Goal: Transaction & Acquisition: Book appointment/travel/reservation

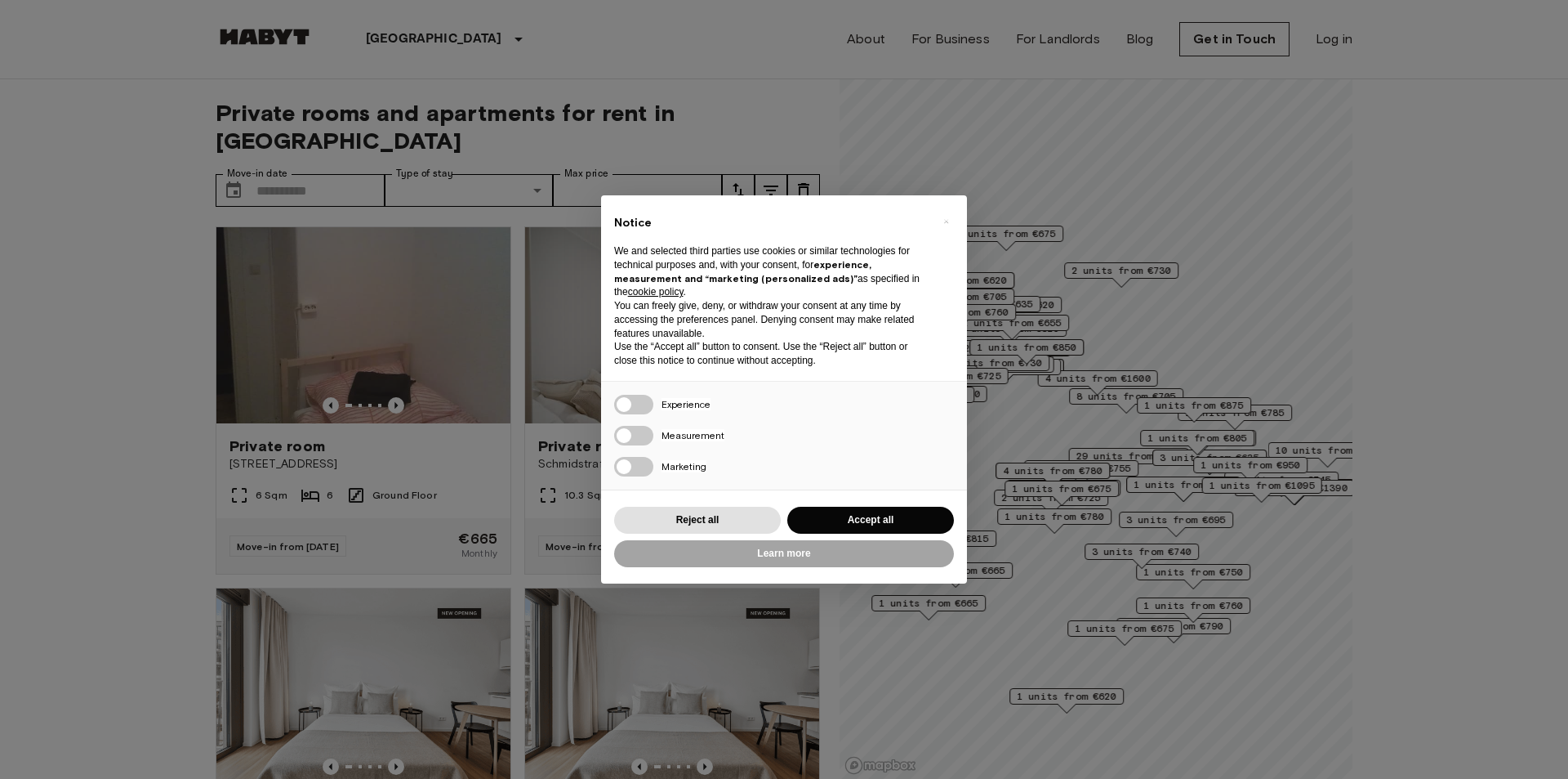
drag, startPoint x: 917, startPoint y: 116, endPoint x: 925, endPoint y: 118, distance: 8.2
click at [920, 116] on div "× Notice We and selected third parties use cookies or similar technologies for …" at bounding box center [784, 389] width 1568 height 779
click at [925, 118] on div "× Notice We and selected third parties use cookies or similar technologies for …" at bounding box center [784, 389] width 1568 height 779
click at [724, 513] on button "Reject all" at bounding box center [697, 520] width 166 height 27
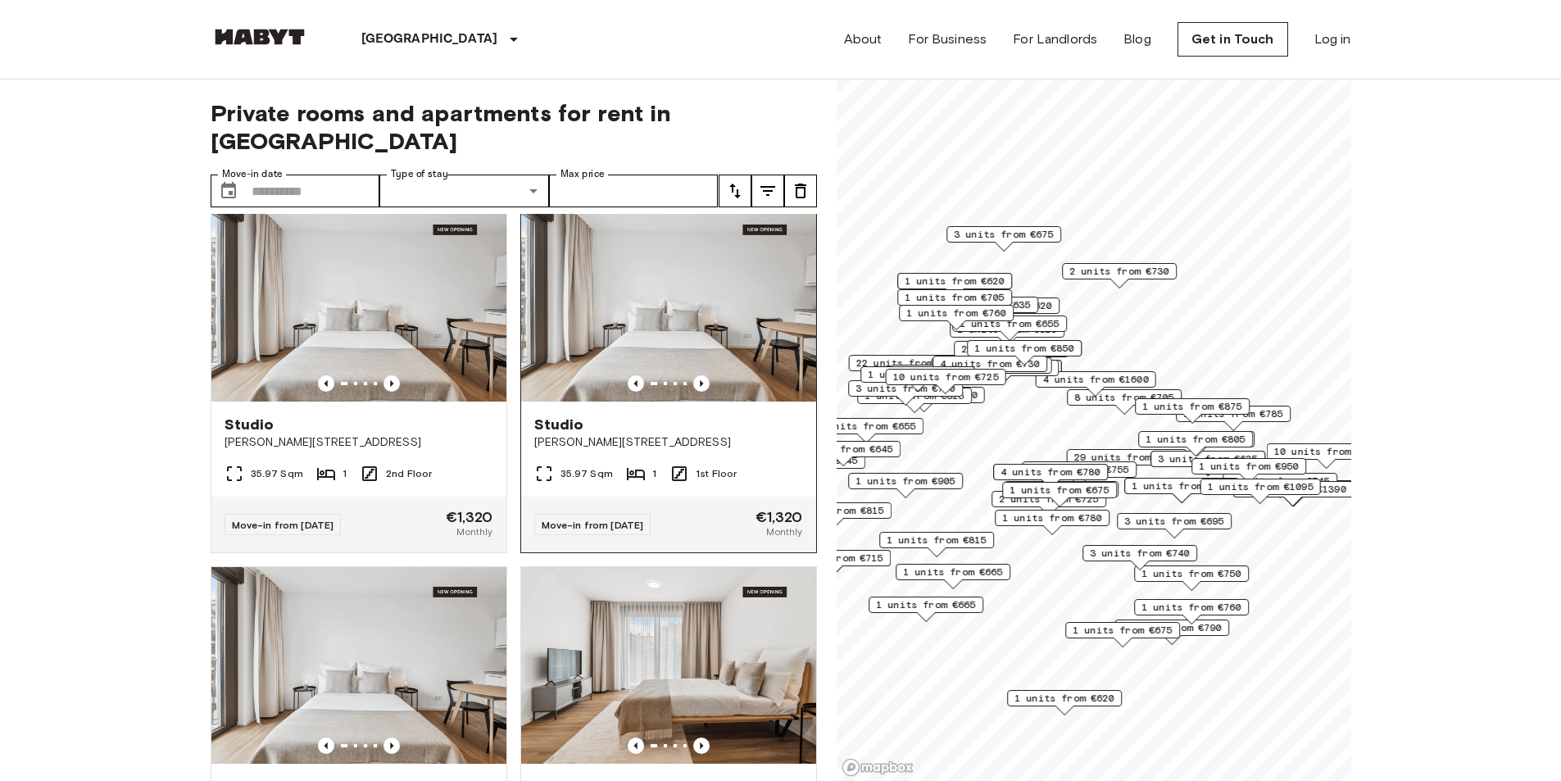
scroll to position [410, 0]
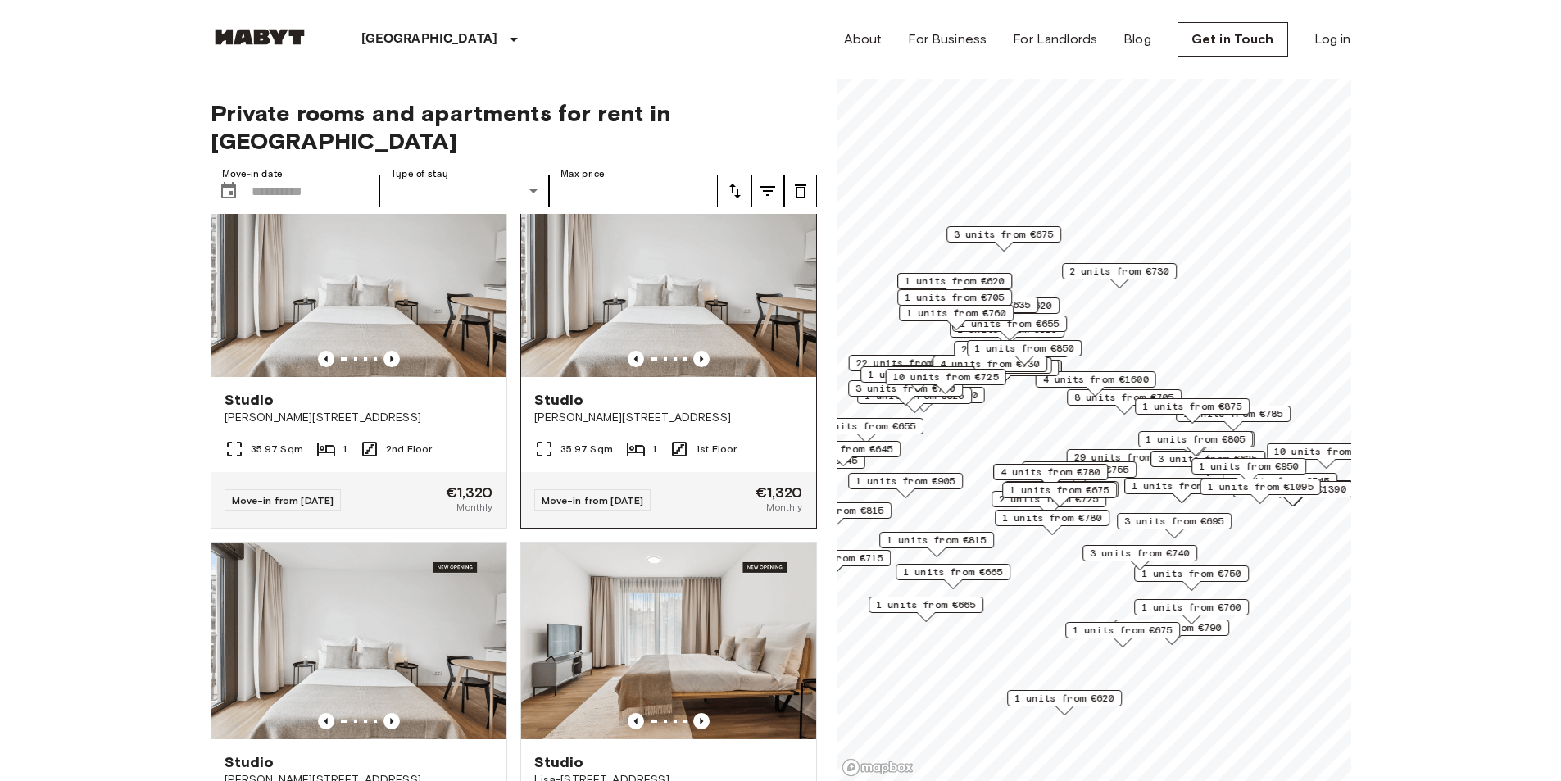
click at [632, 410] on span "[PERSON_NAME][STREET_ADDRESS]" at bounding box center [668, 418] width 269 height 16
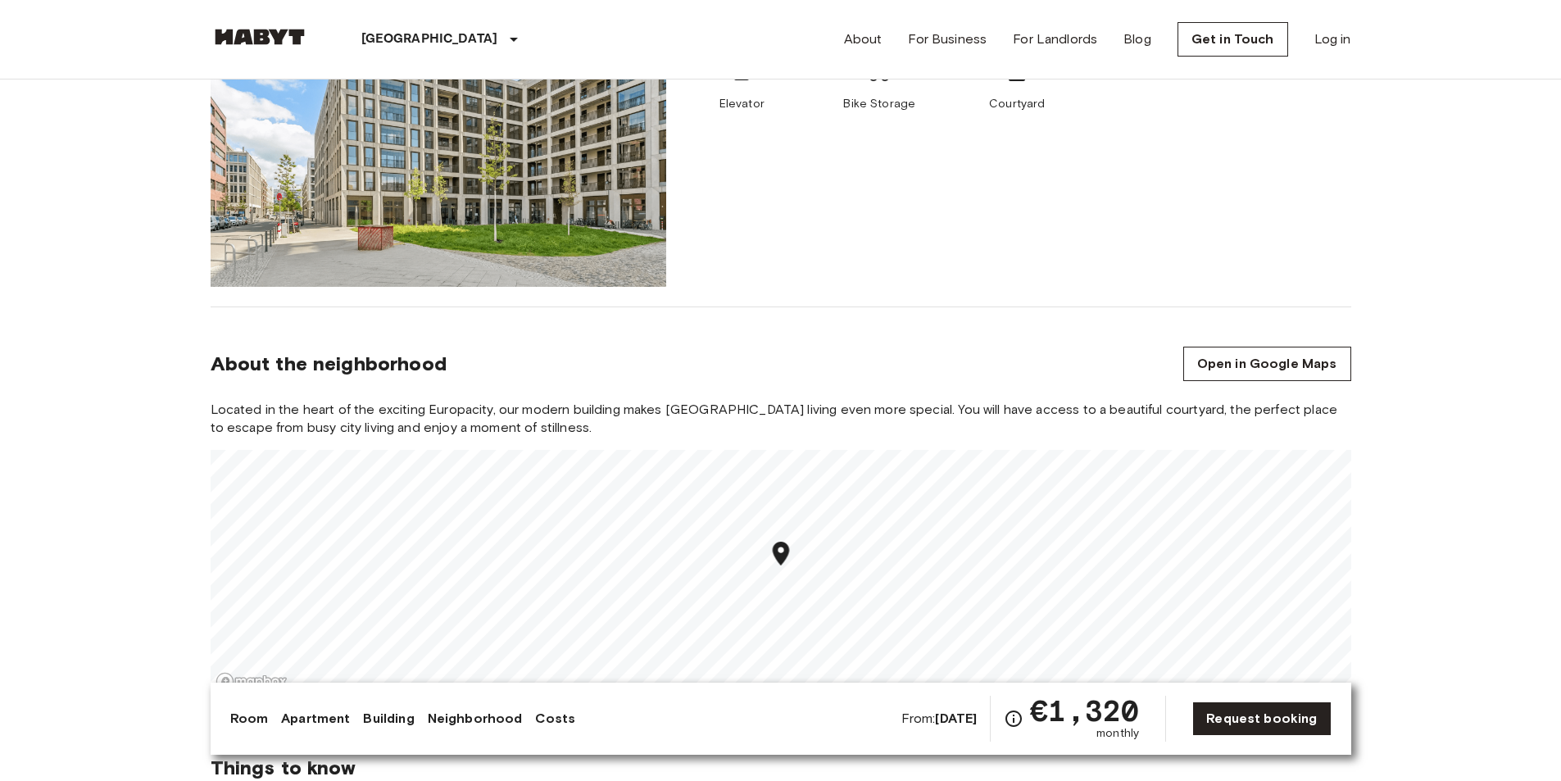
scroll to position [1065, 0]
